Goal: Task Accomplishment & Management: Manage account settings

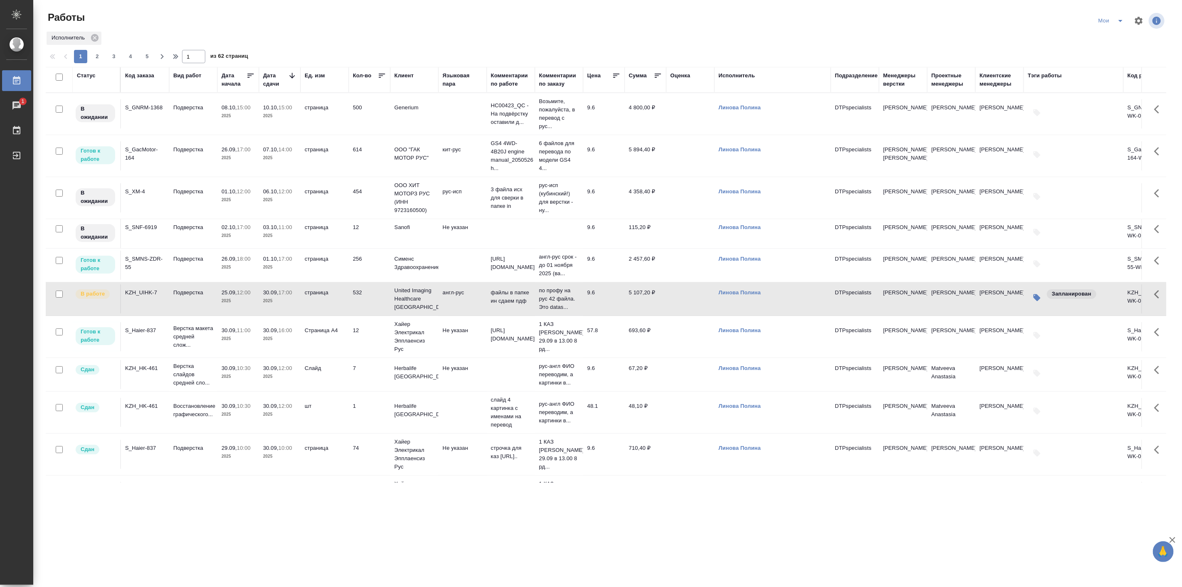
click at [259, 150] on td "07.10, 14:00 2025" at bounding box center [280, 155] width 42 height 29
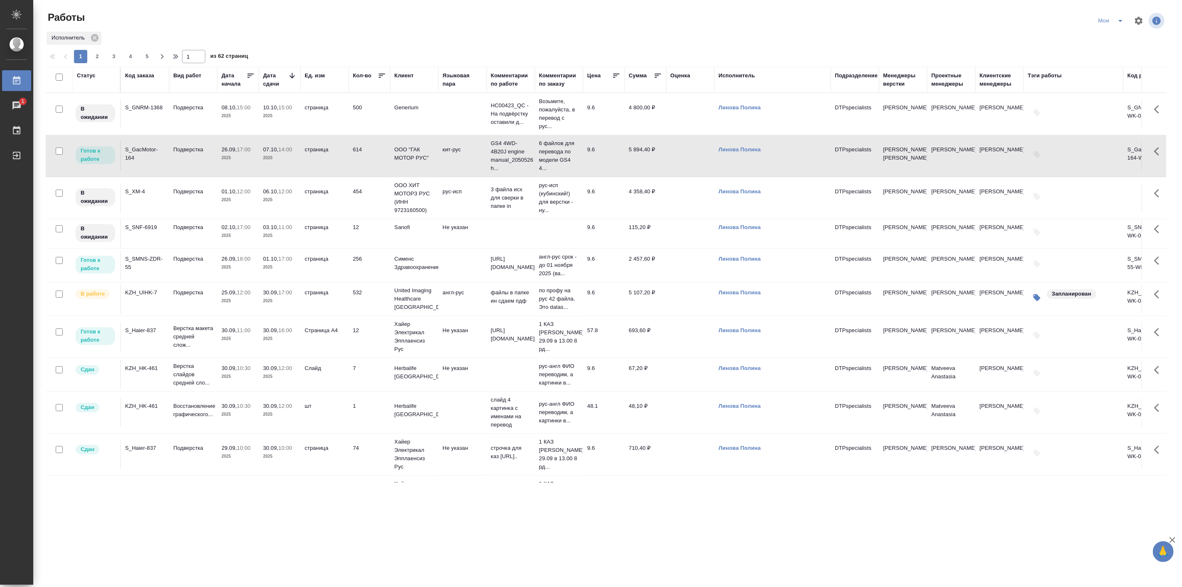
click at [259, 150] on td "07.10, 14:00 2025" at bounding box center [280, 155] width 42 height 29
click at [179, 337] on p "Верстка макета средней слож..." at bounding box center [193, 336] width 40 height 25
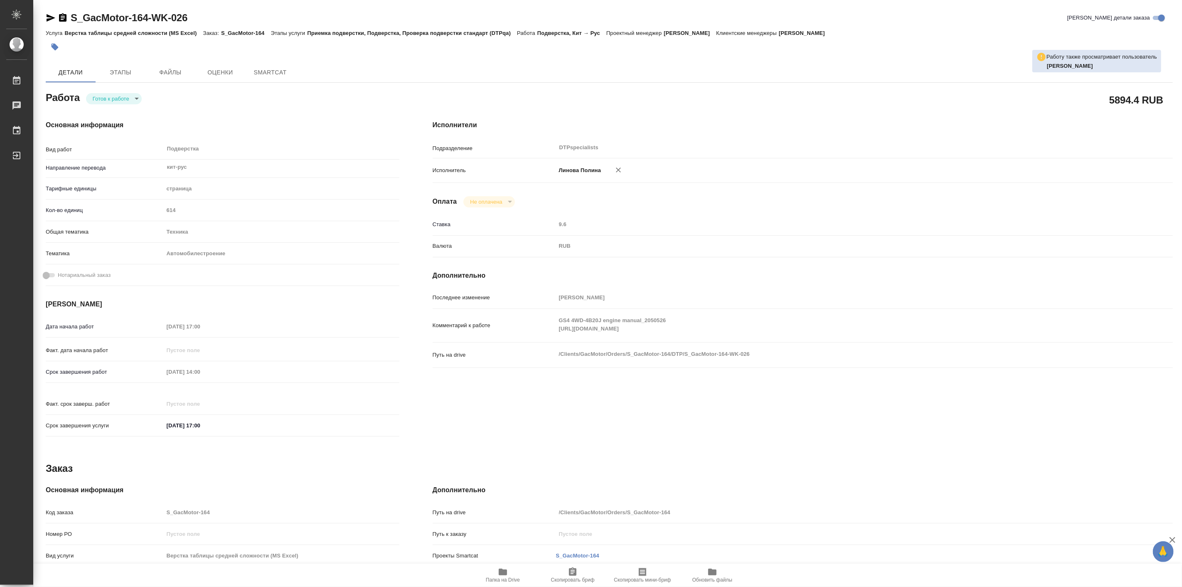
type textarea "x"
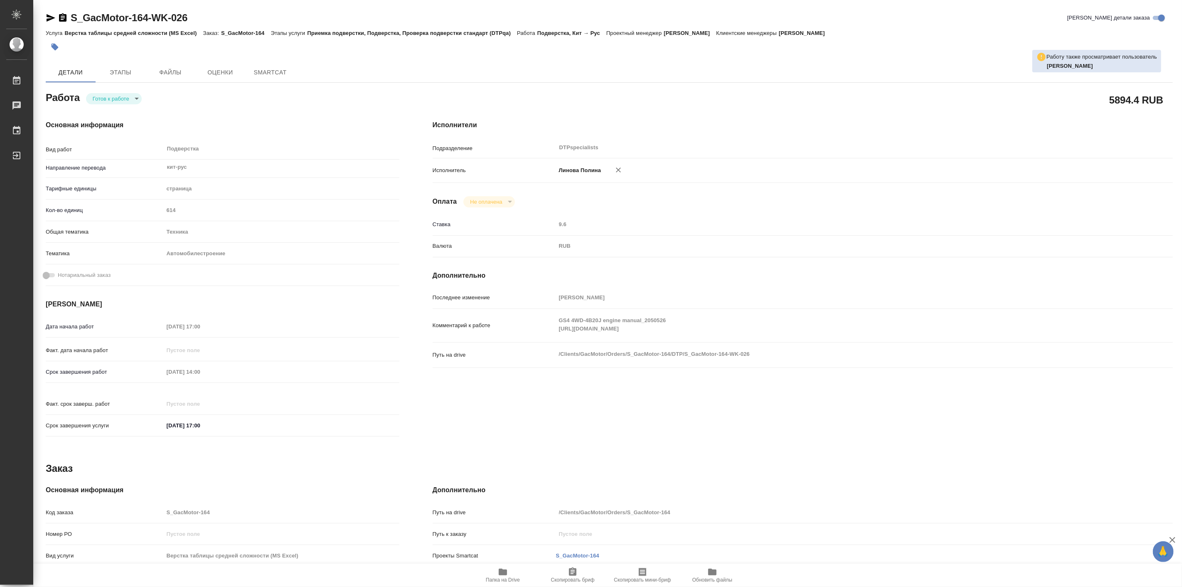
type textarea "x"
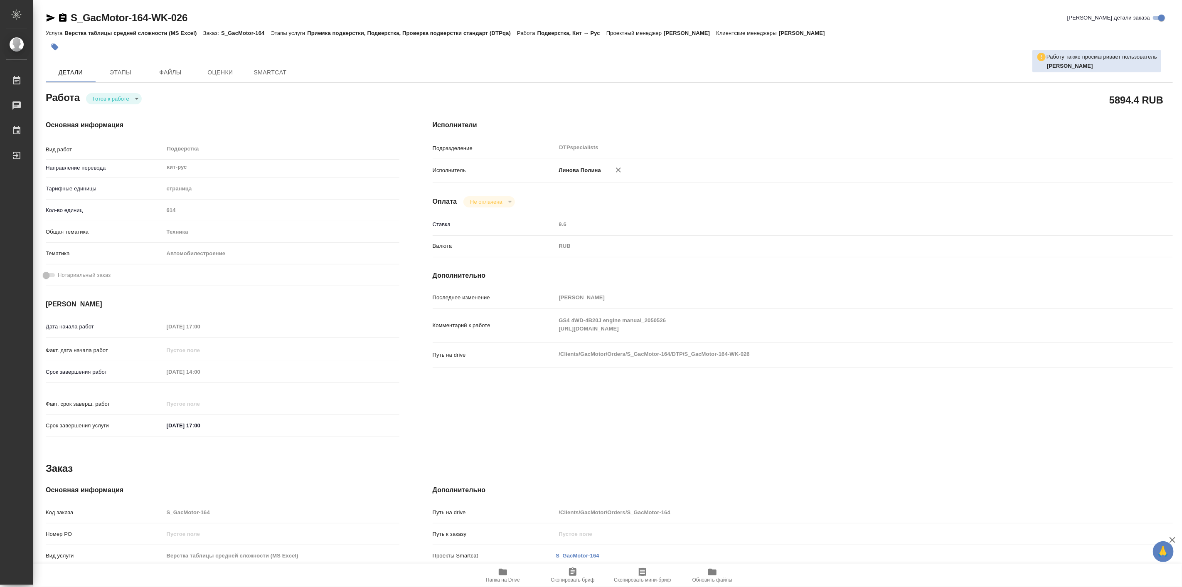
type textarea "x"
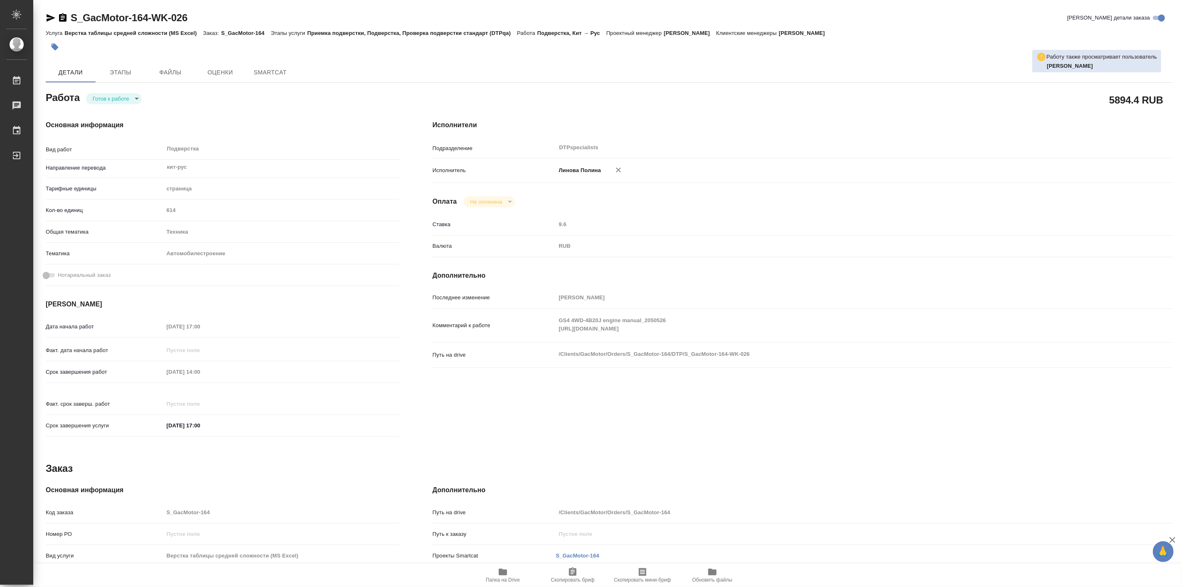
type textarea "x"
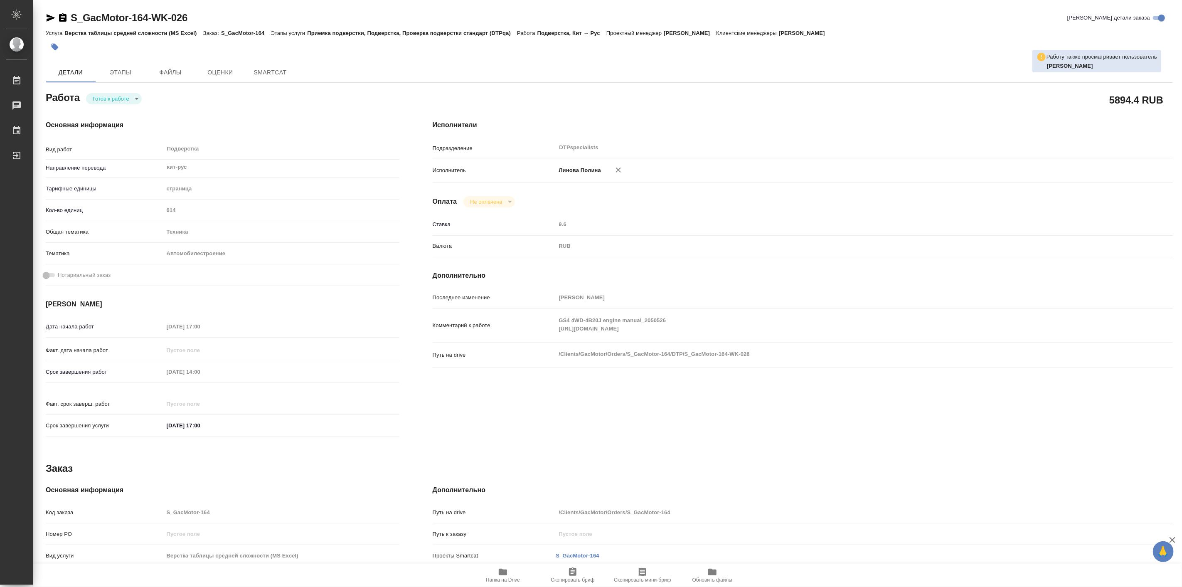
type textarea "x"
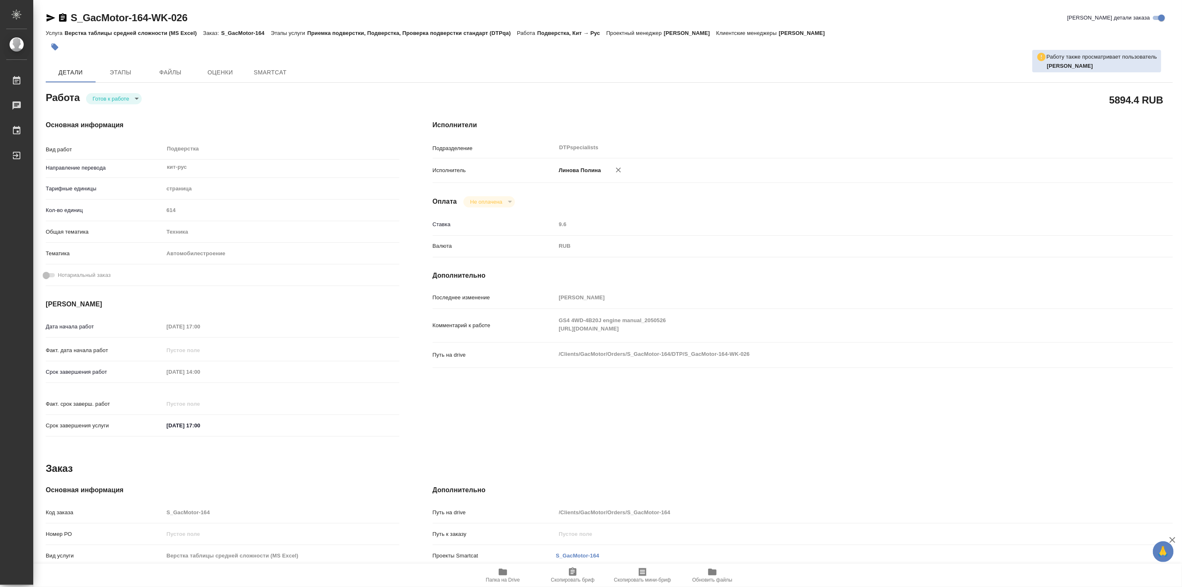
type textarea "x"
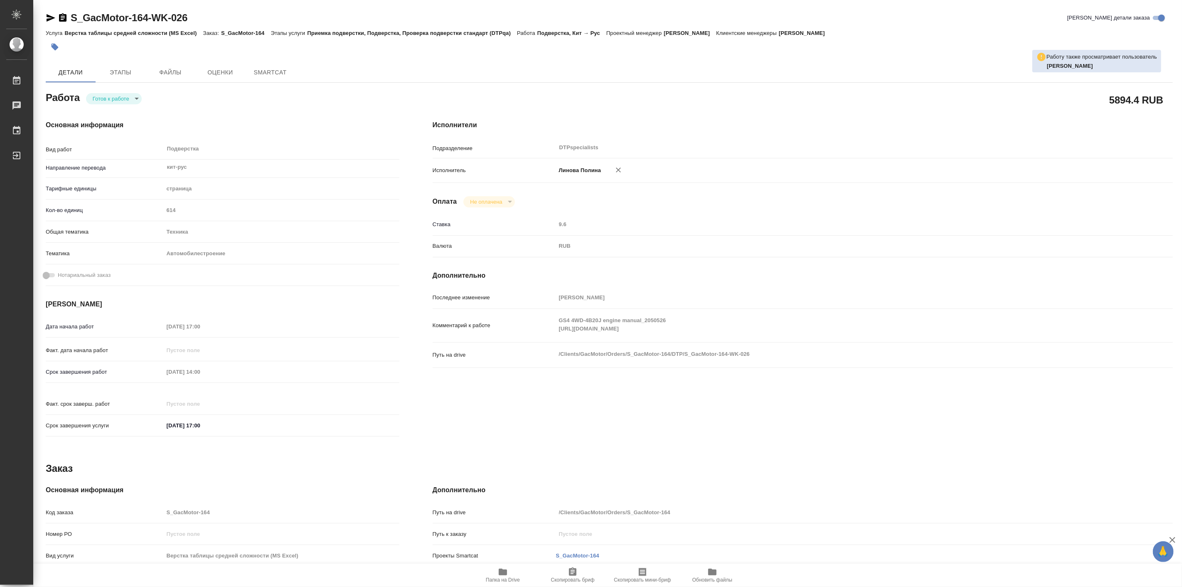
type textarea "x"
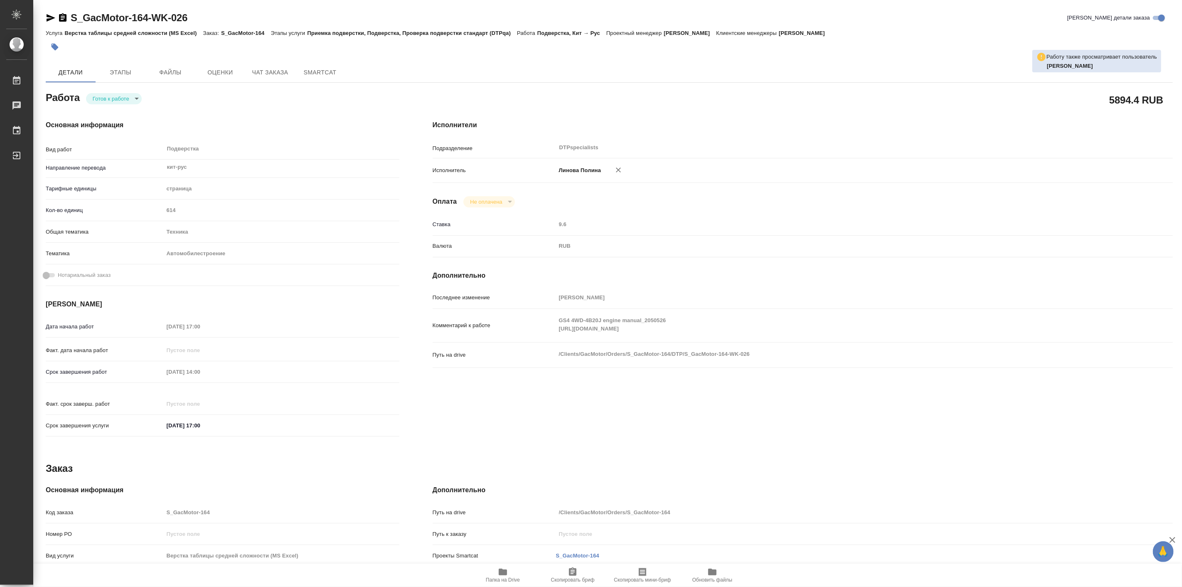
type textarea "x"
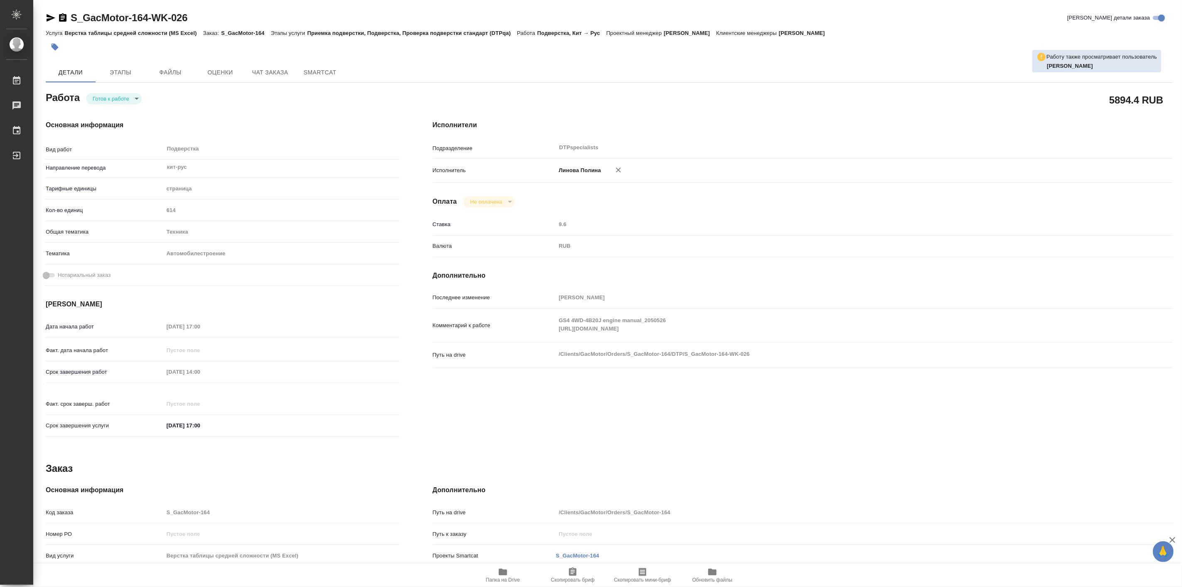
type textarea "x"
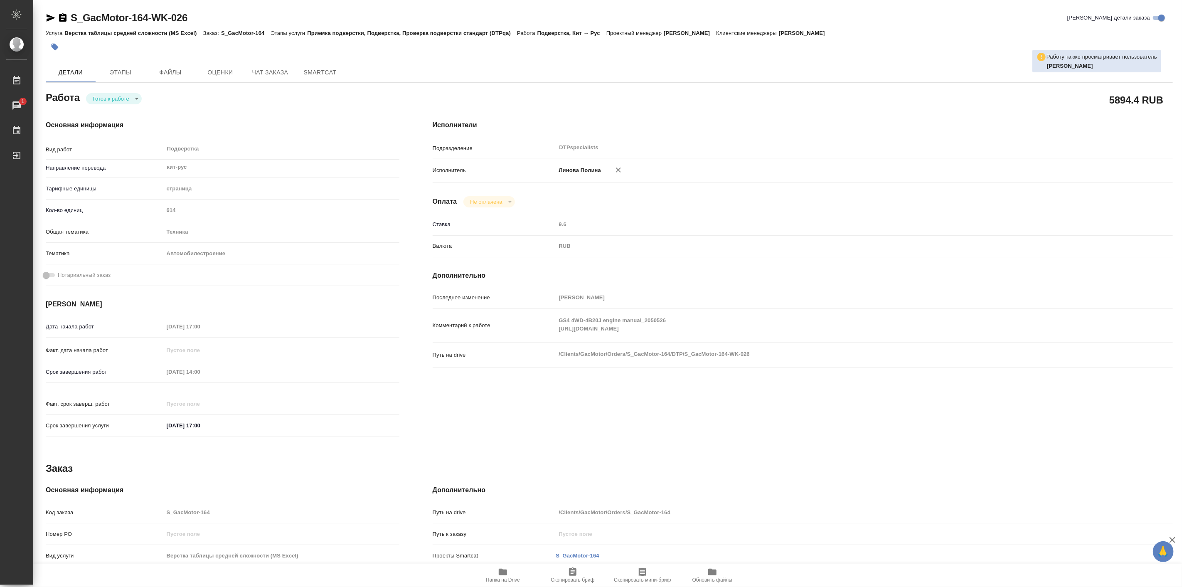
click at [184, 114] on div "Основная информация Вид работ Подверстка x ​ Направление перевода кит-рус ​ Тар…" at bounding box center [222, 281] width 387 height 355
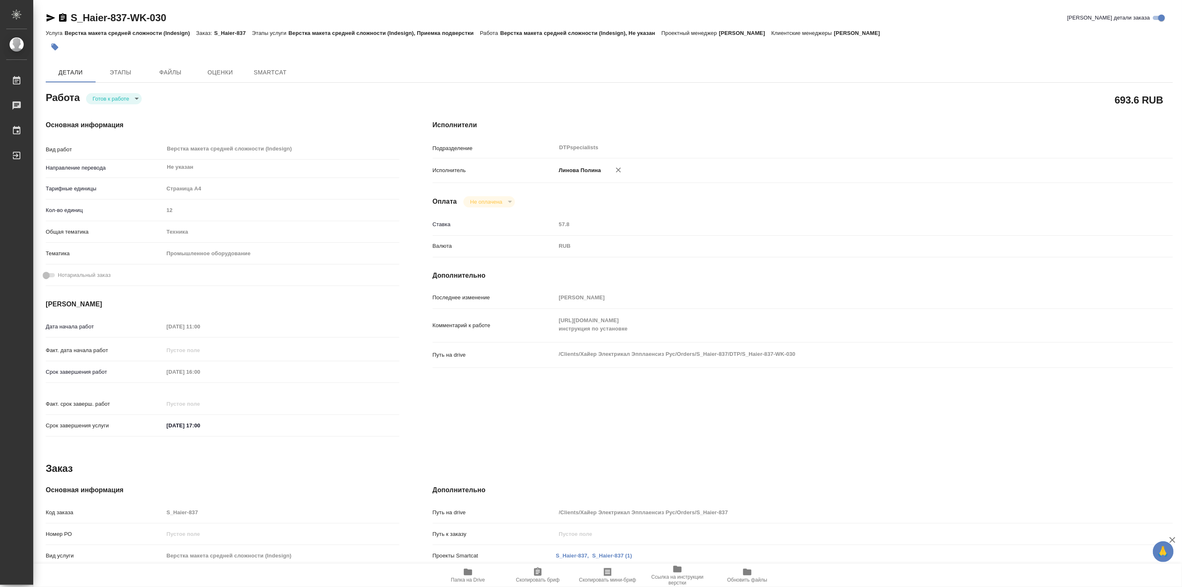
type textarea "x"
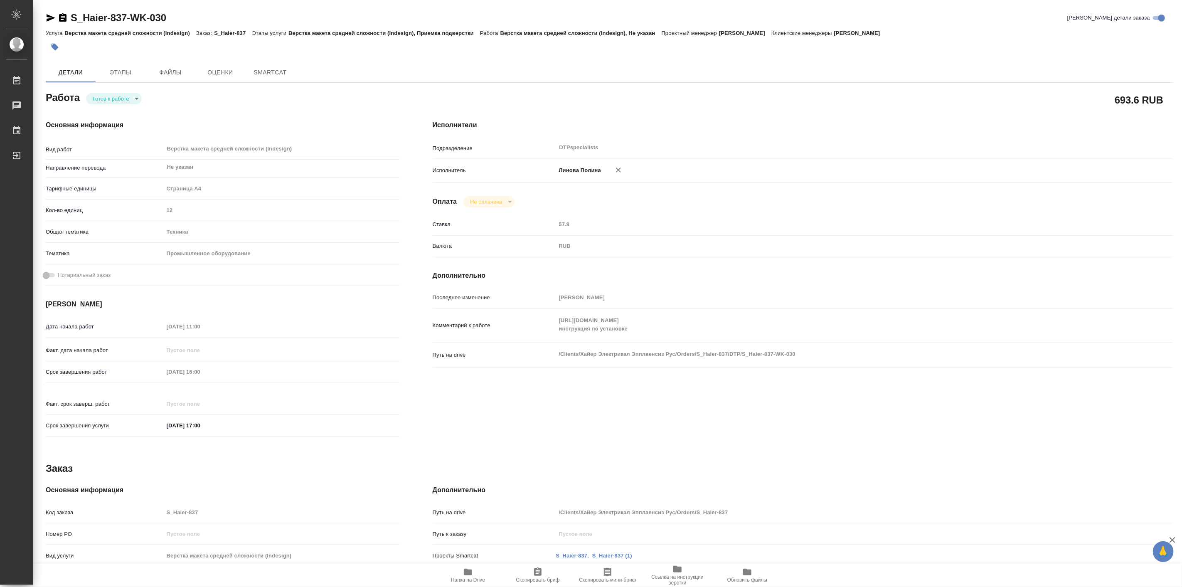
type textarea "x"
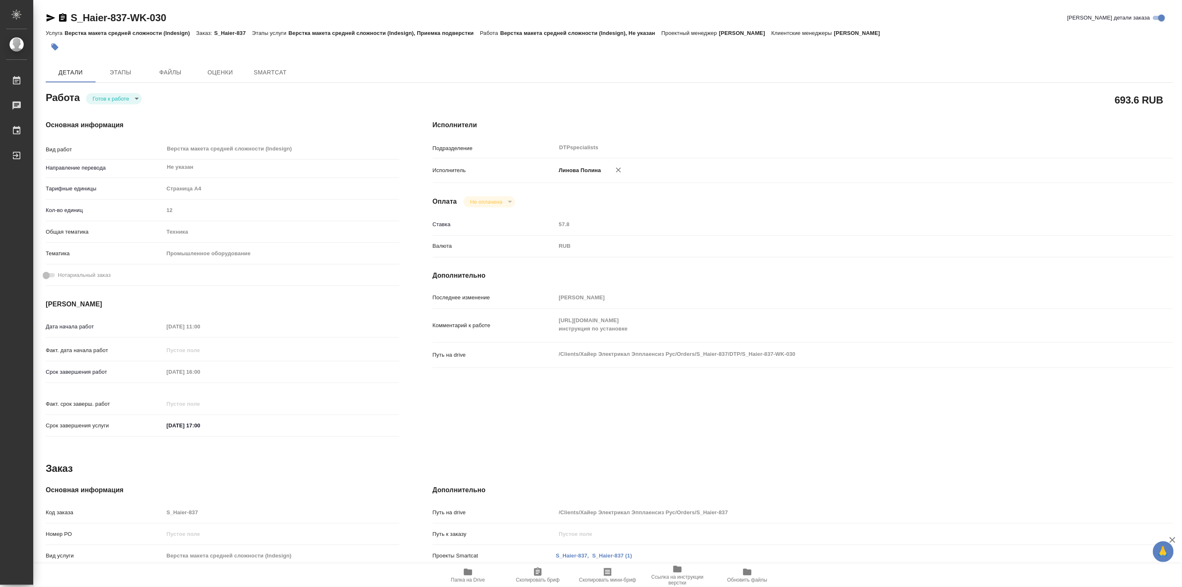
type textarea "x"
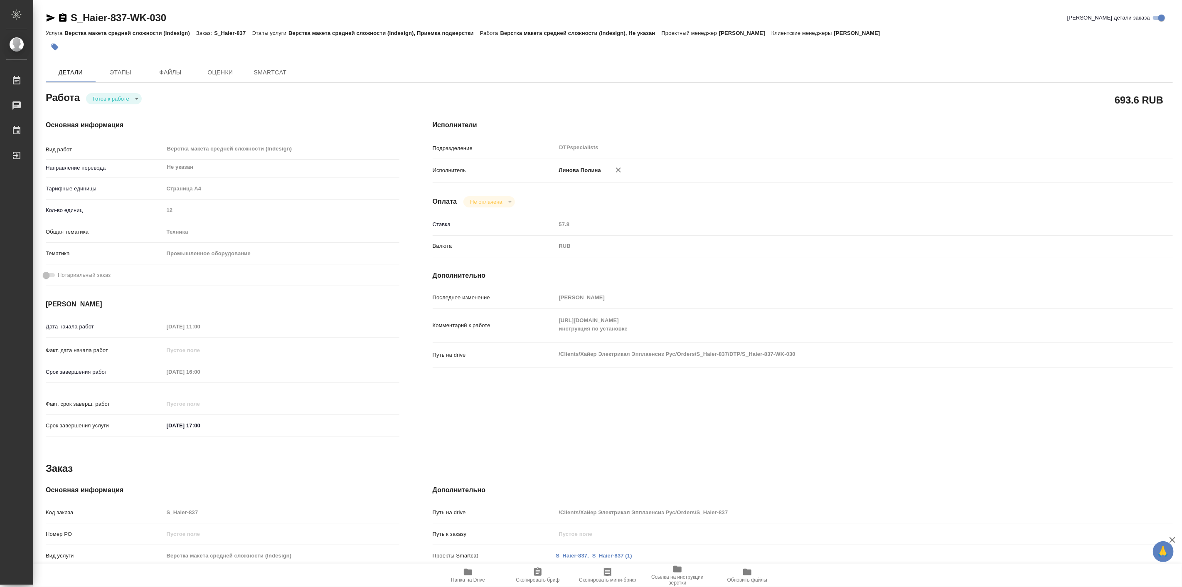
type textarea "x"
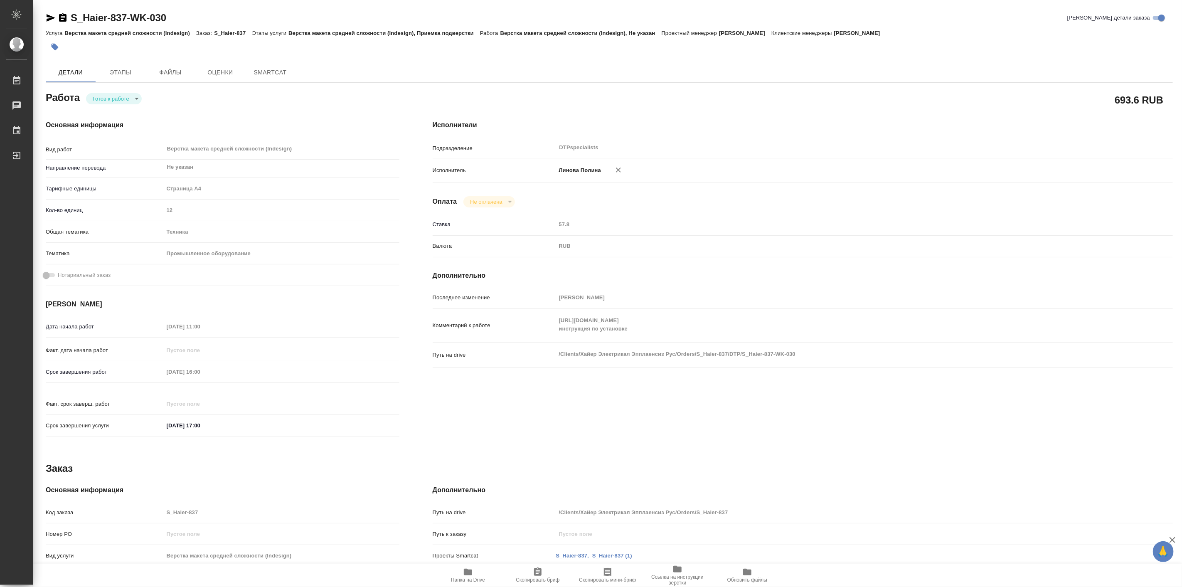
type textarea "x"
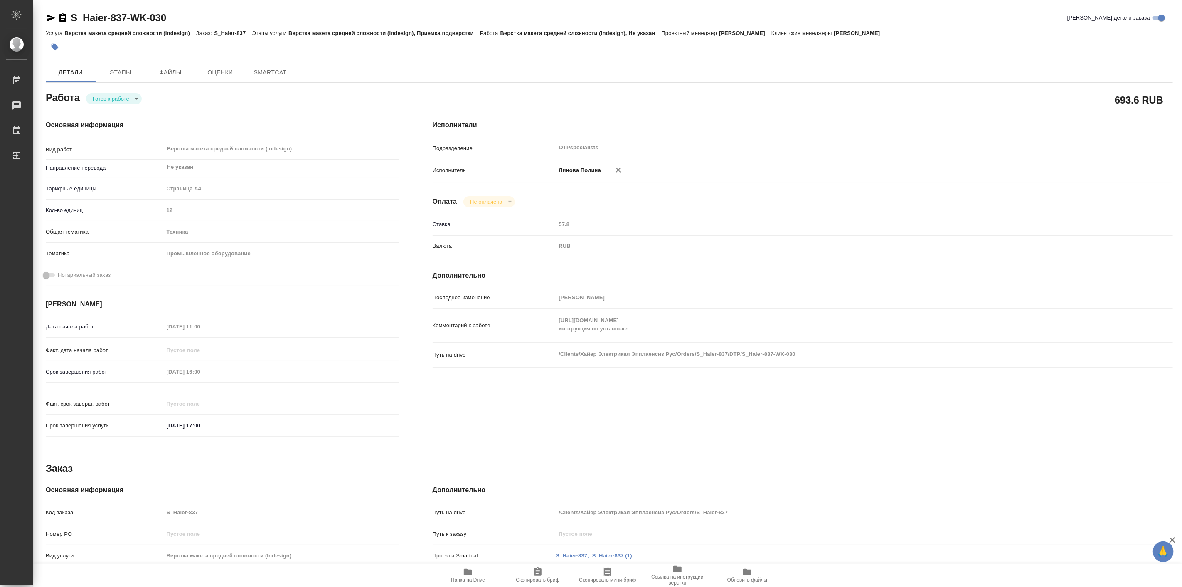
type textarea "x"
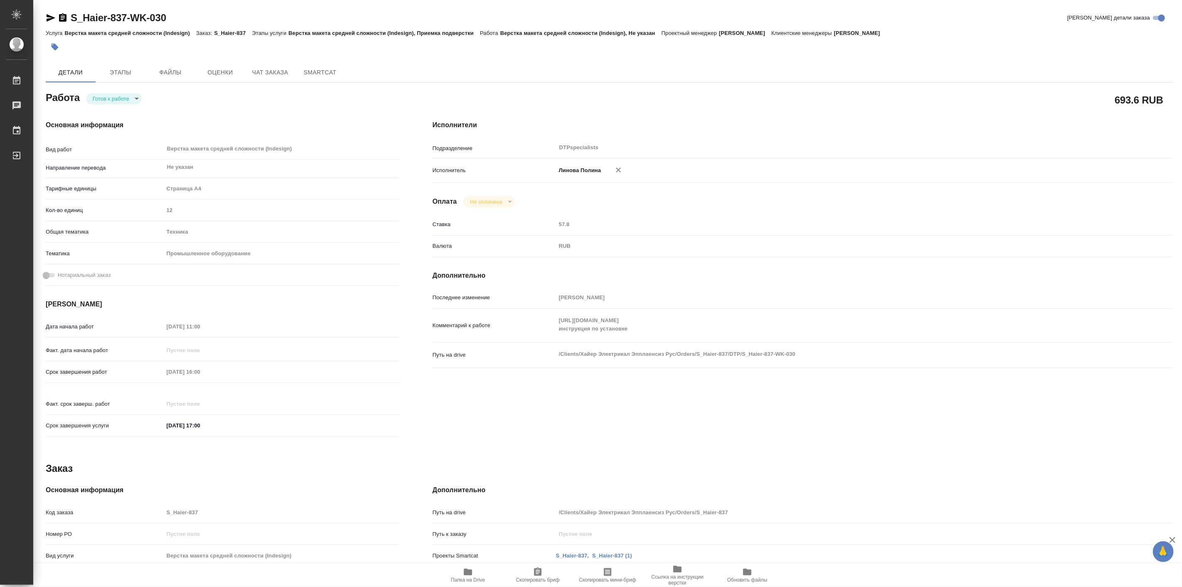
type textarea "x"
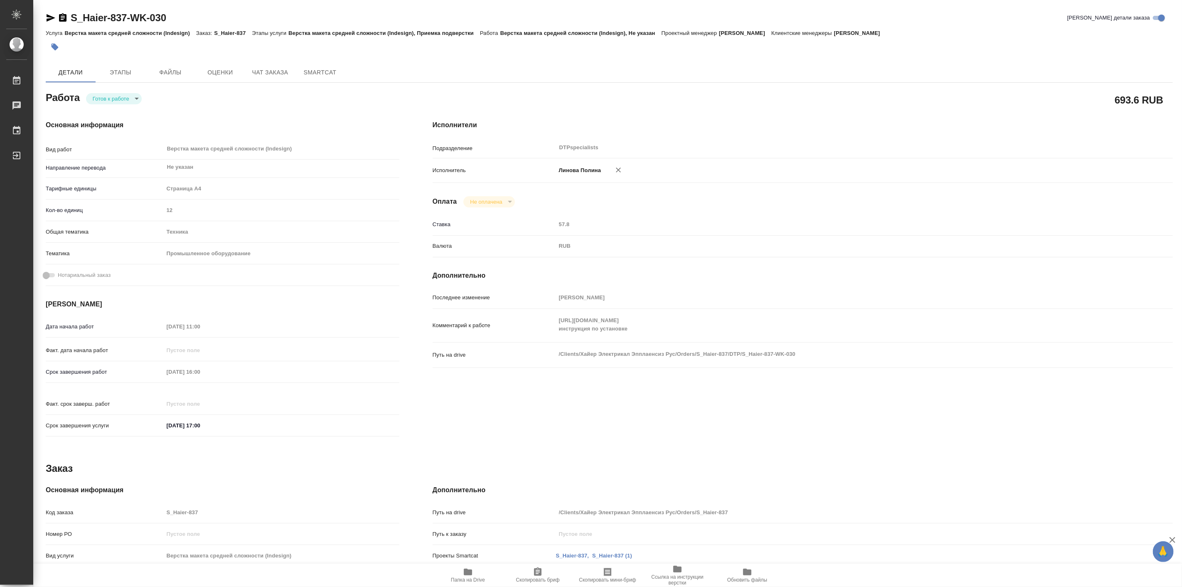
type textarea "x"
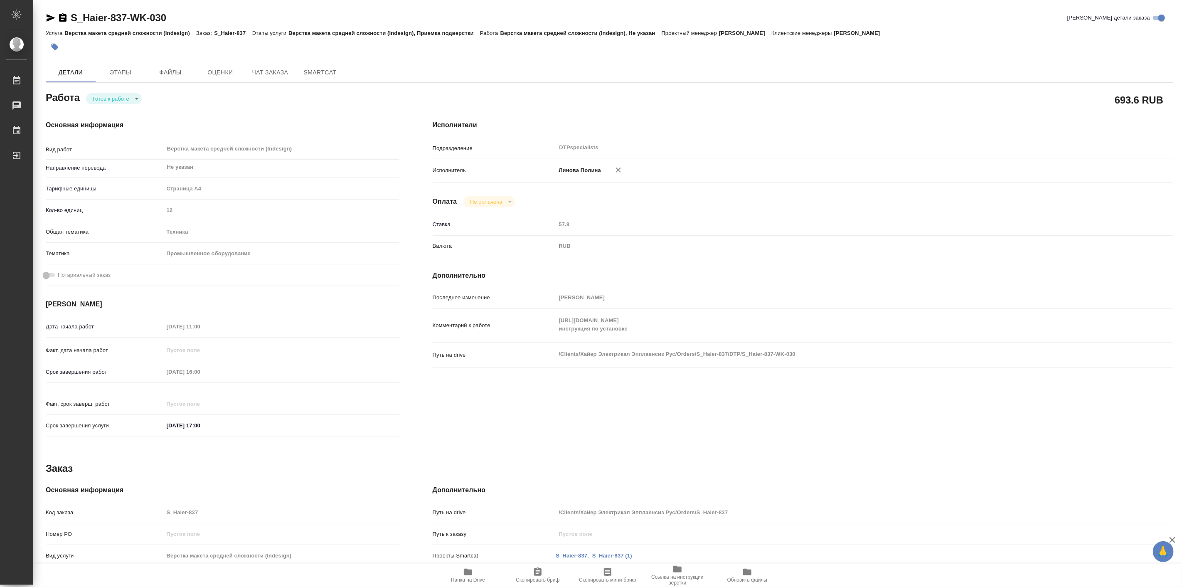
type textarea "x"
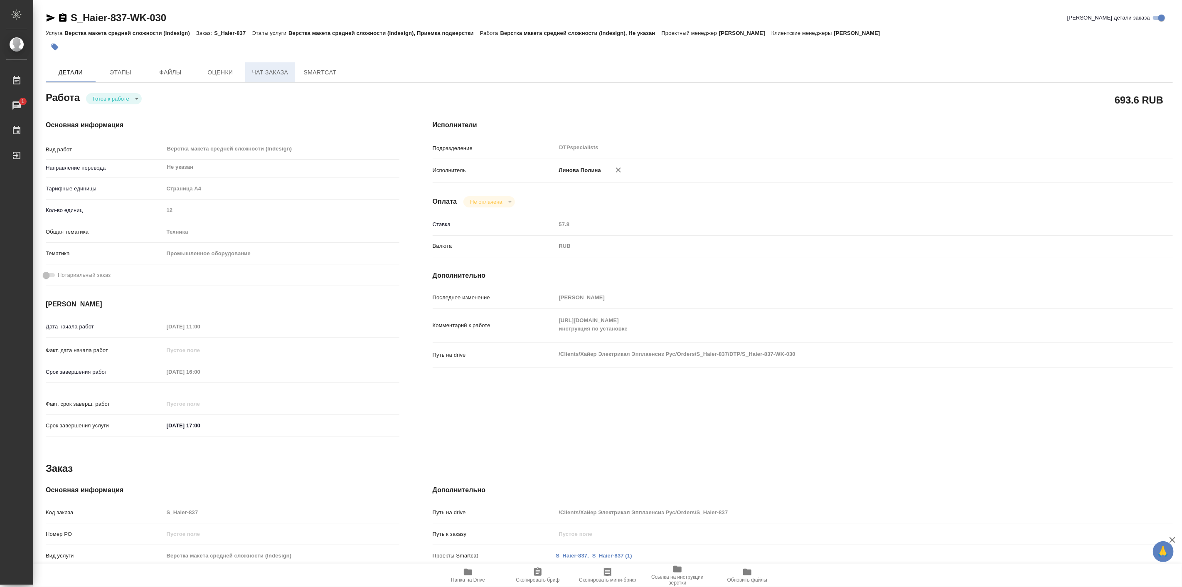
click at [285, 80] on button "Чат заказа" at bounding box center [270, 72] width 50 height 20
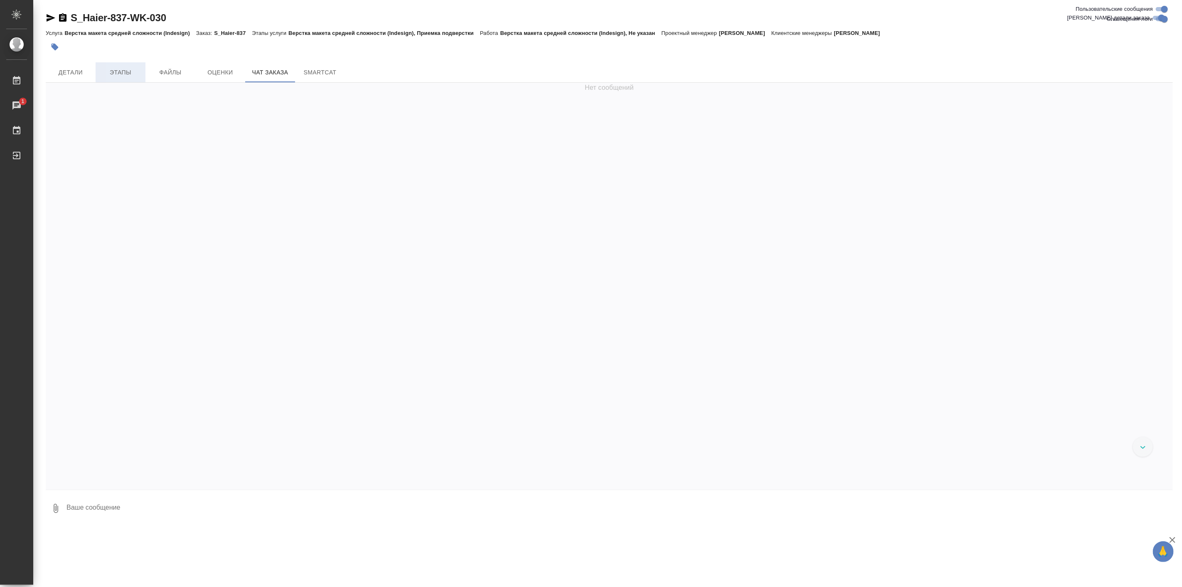
scroll to position [35367, 0]
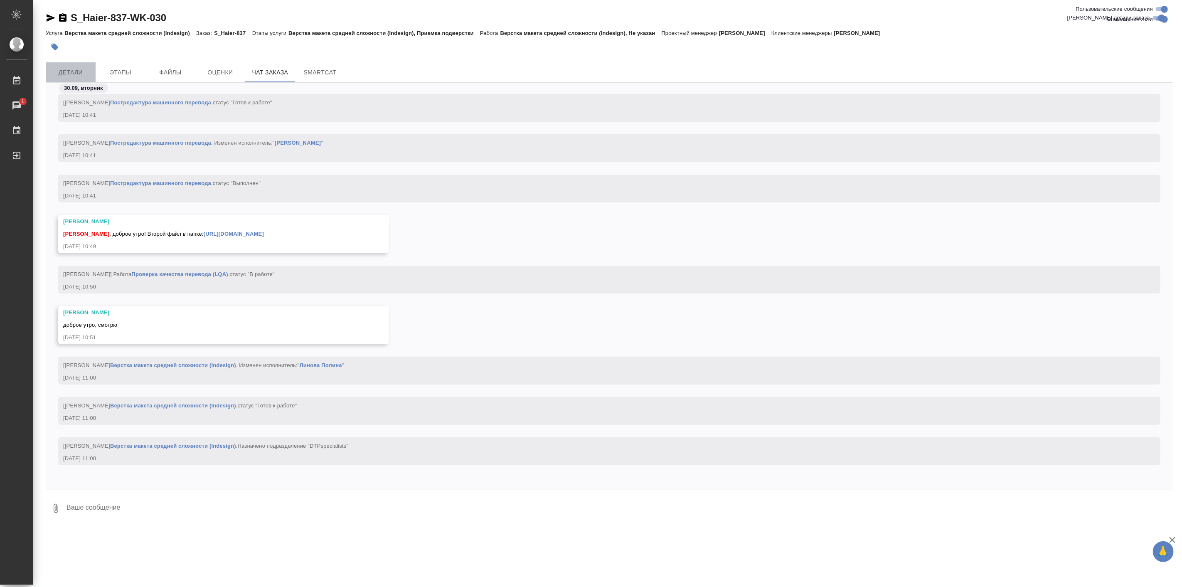
click at [86, 77] on span "Детали" at bounding box center [71, 72] width 40 height 10
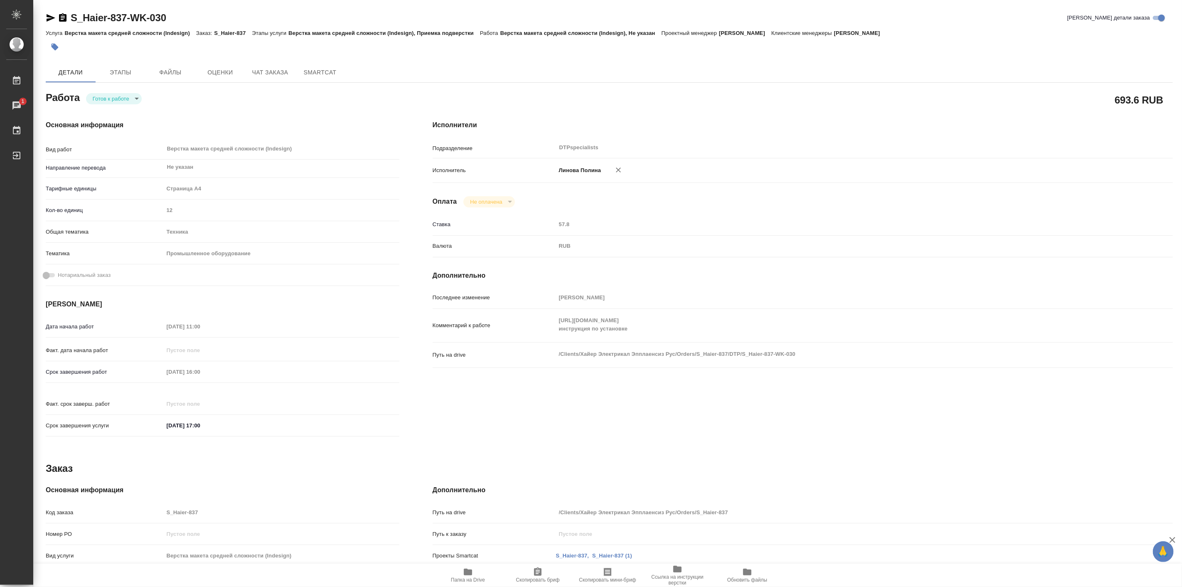
type textarea "x"
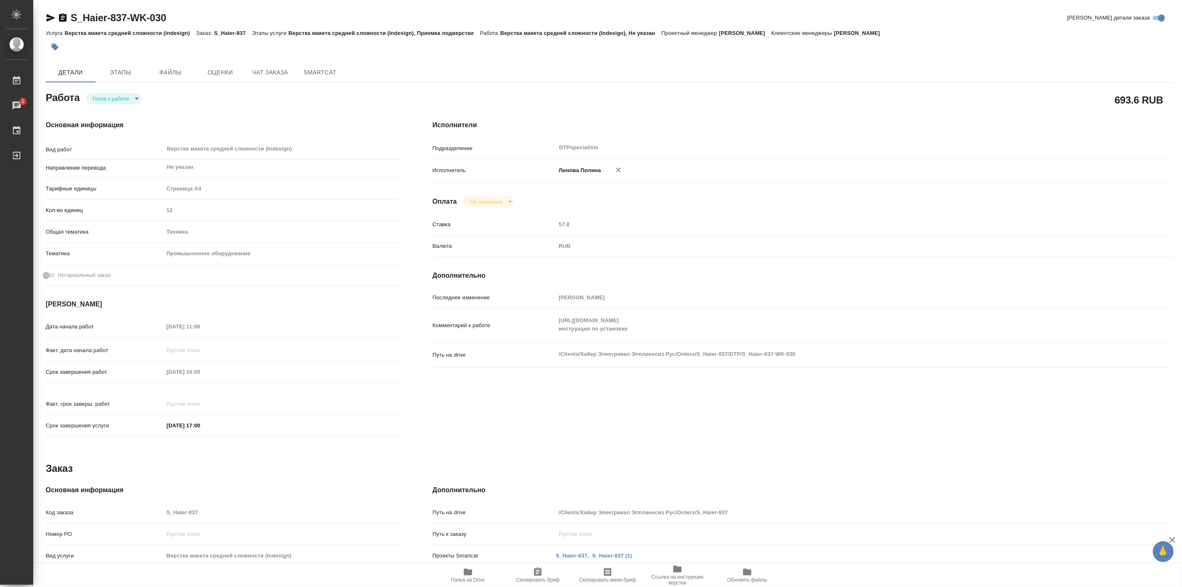
type textarea "x"
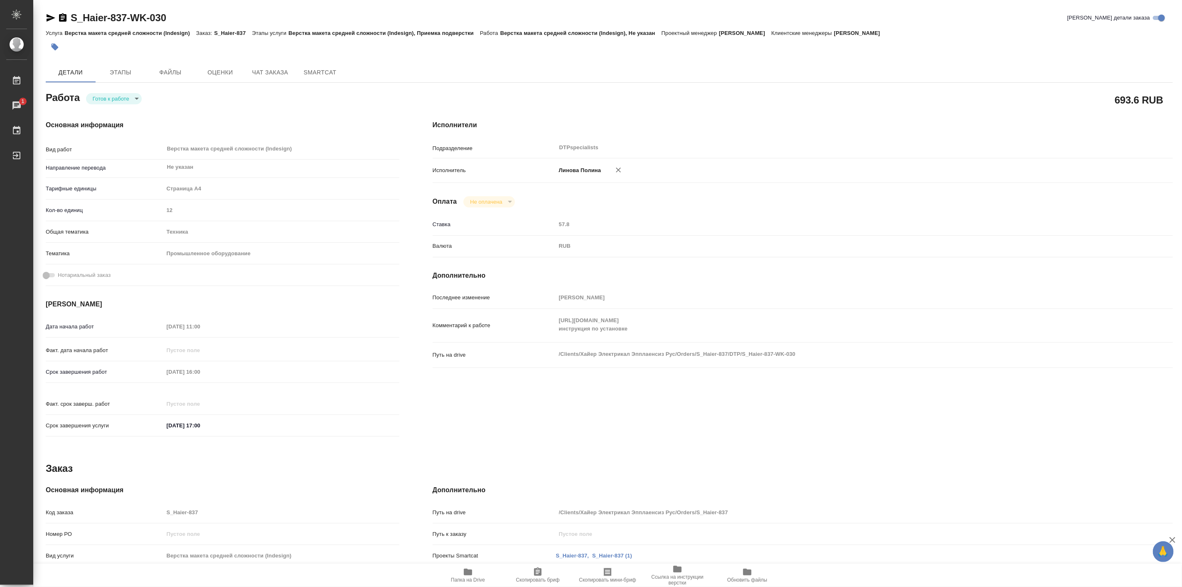
click at [99, 104] on body "🙏 .cls-1 fill:#fff; AWATERA Linova Polina Работы 1 Чаты График Выйти S_Haier-83…" at bounding box center [591, 293] width 1182 height 587
click at [115, 94] on button "В работе" at bounding box center [105, 98] width 27 height 9
click at [269, 64] on button "Чат заказа" at bounding box center [270, 72] width 50 height 20
type textarea "x"
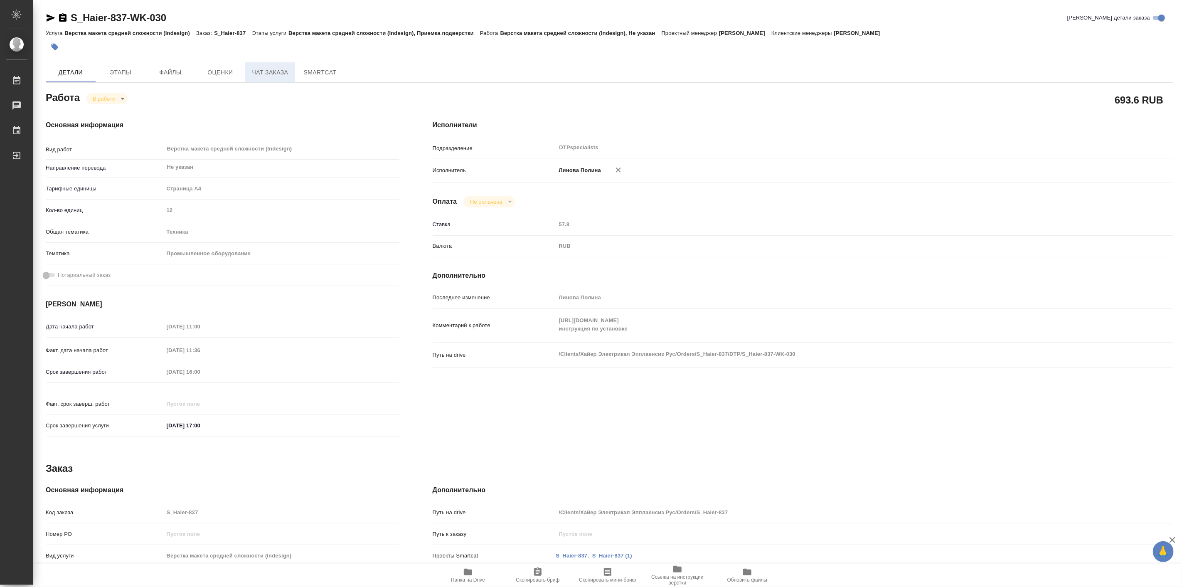
type textarea "x"
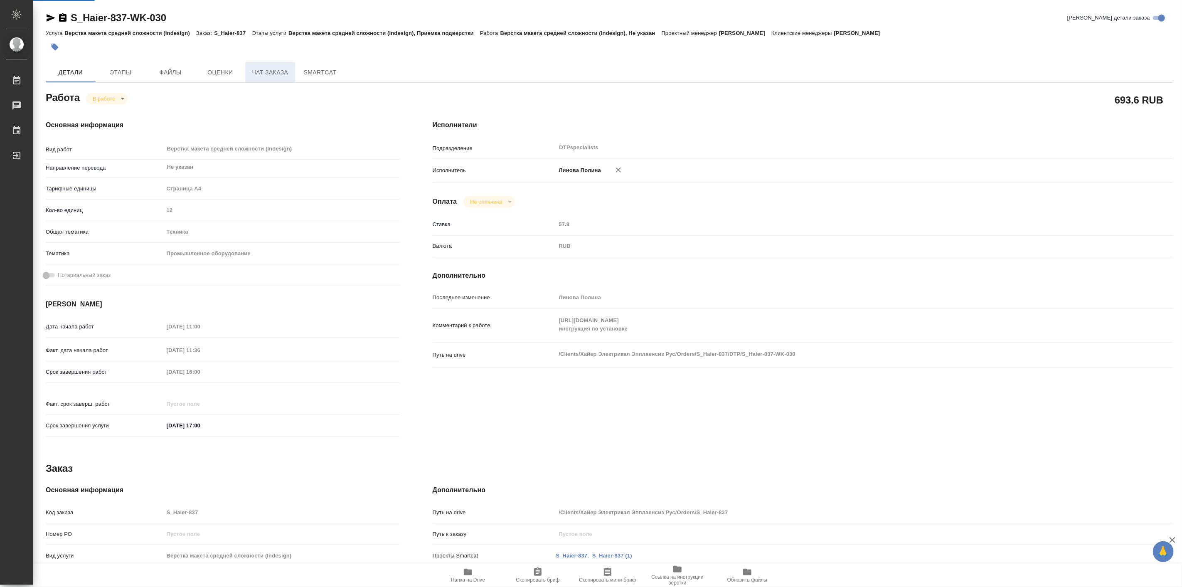
type textarea "x"
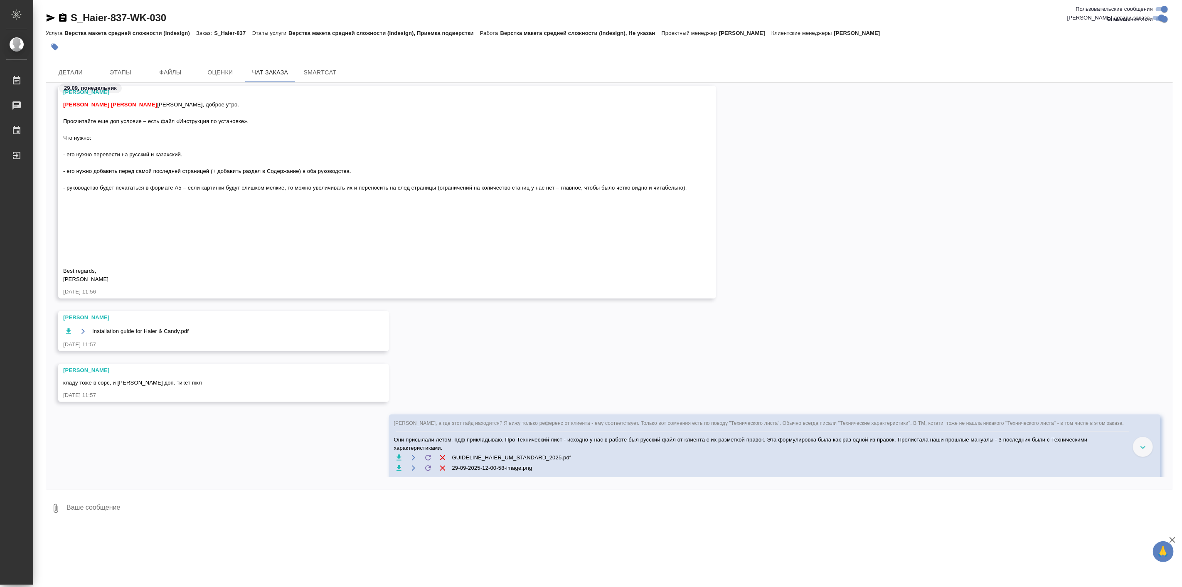
scroll to position [30307, 0]
